Goal: Transaction & Acquisition: Register for event/course

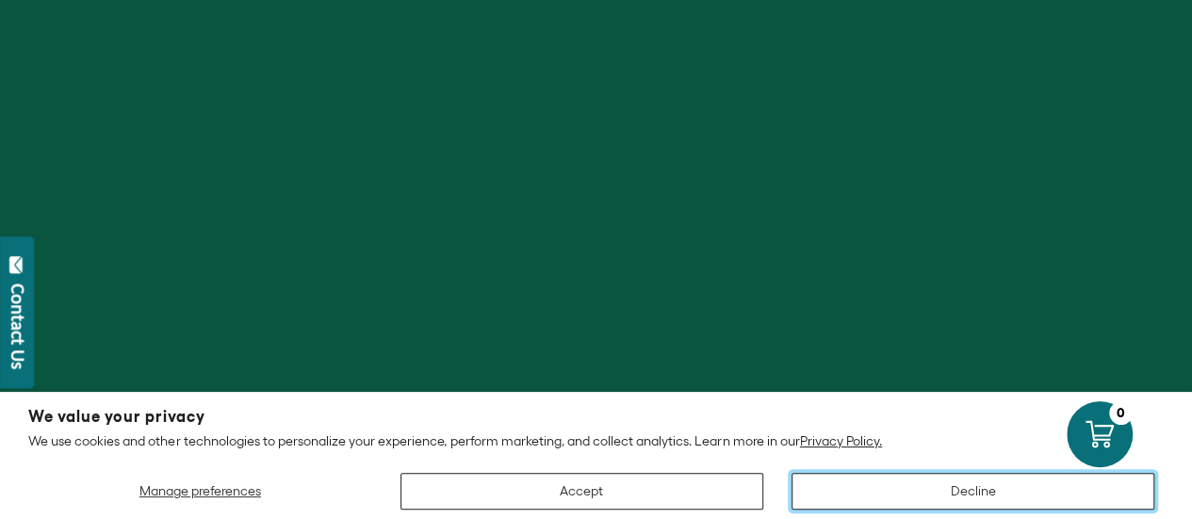
click at [952, 485] on button "Decline" at bounding box center [972, 491] width 363 height 37
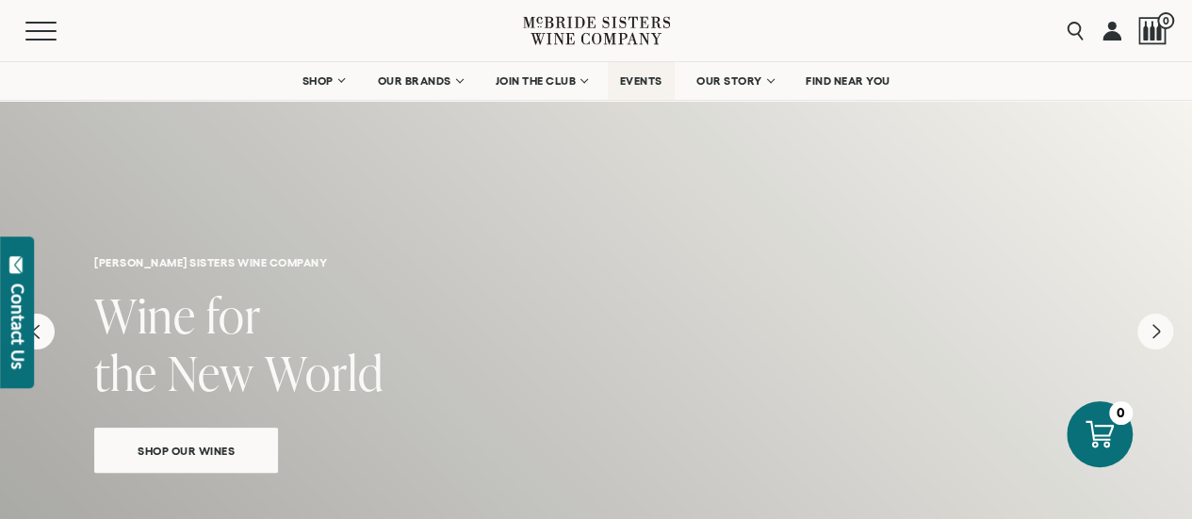
click at [646, 69] on link "EVENTS" at bounding box center [641, 81] width 67 height 38
